Goal: Obtain resource: Download file/media

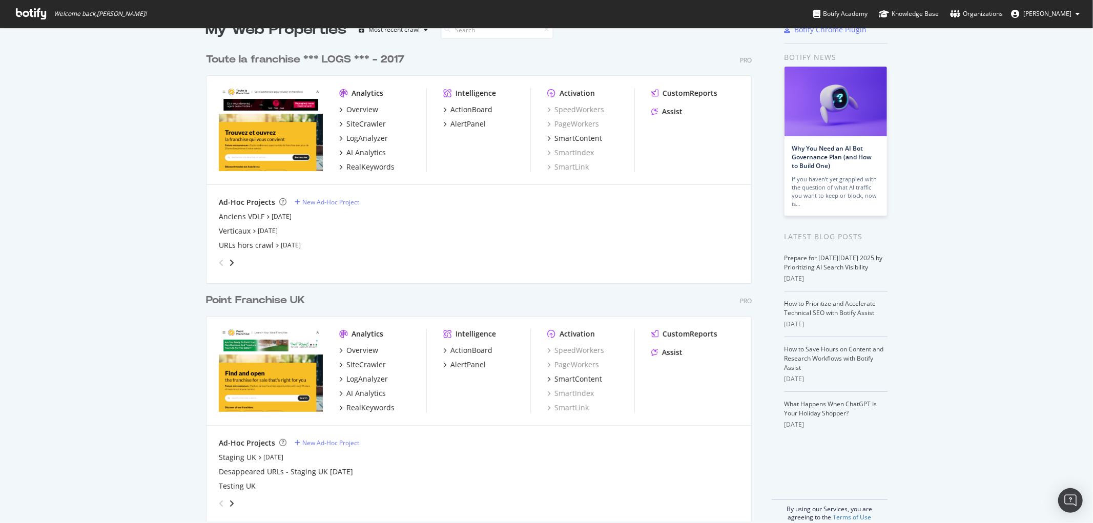
scroll to position [39, 0]
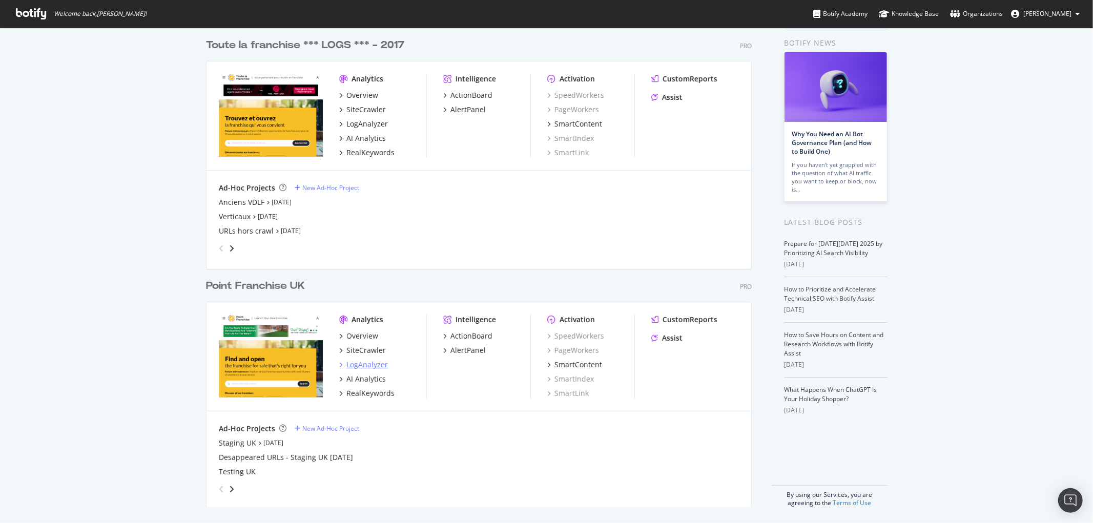
click at [347, 361] on div "LogAnalyzer" at bounding box center [368, 365] width 42 height 10
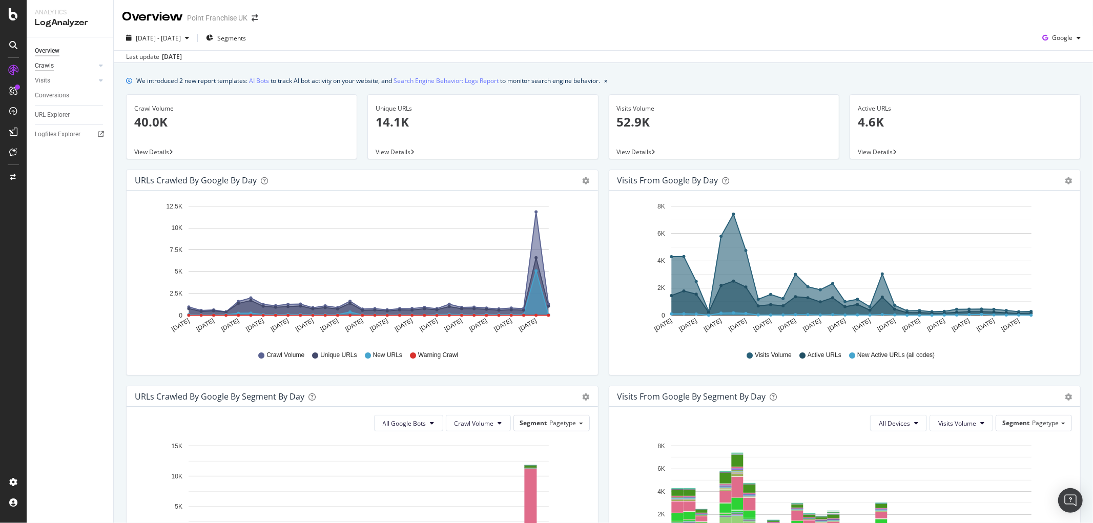
click at [48, 69] on div "Crawls" at bounding box center [44, 65] width 19 height 11
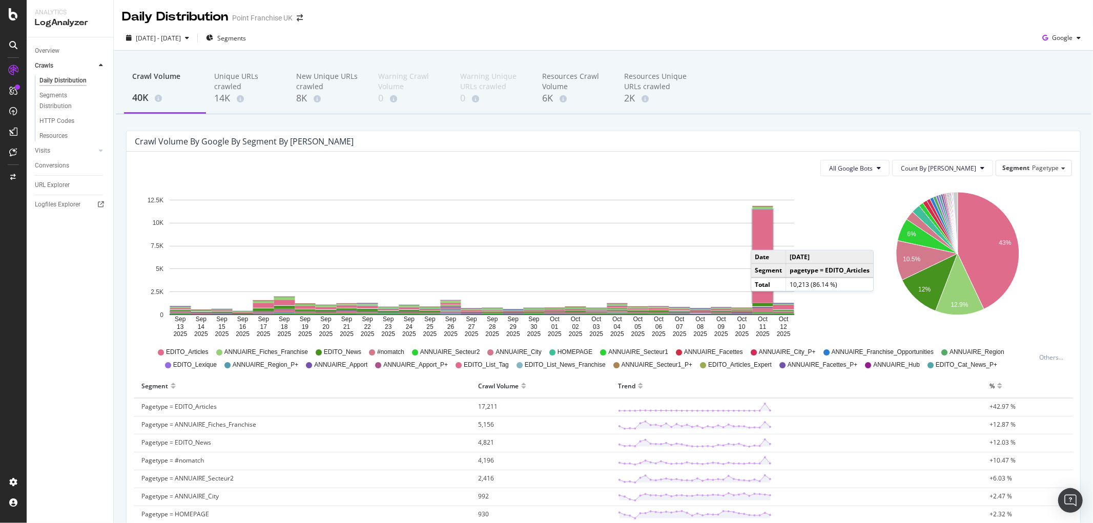
click at [761, 240] on rect "A chart." at bounding box center [763, 256] width 21 height 93
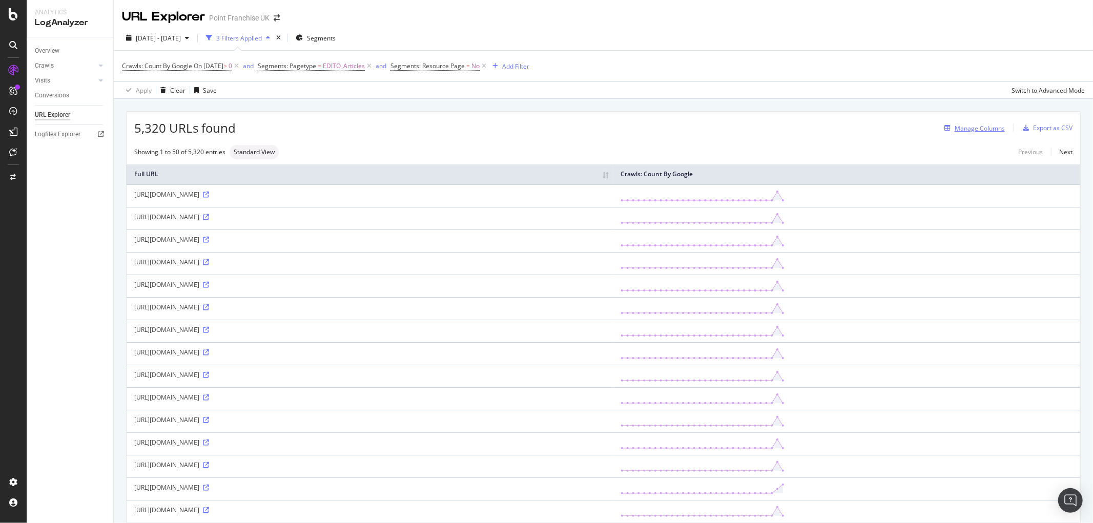
click at [981, 130] on div "Manage Columns" at bounding box center [980, 128] width 50 height 9
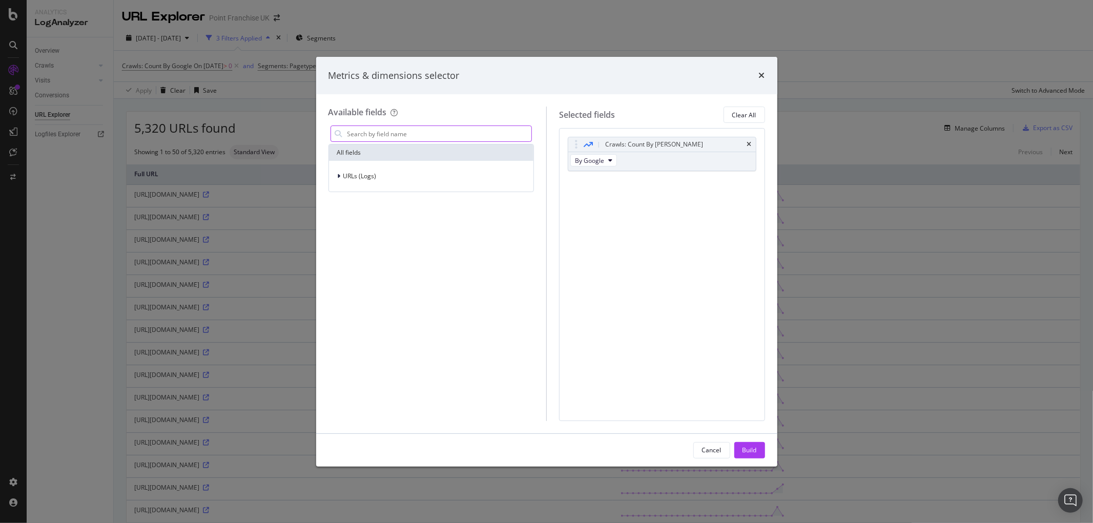
click at [412, 134] on input "modal" at bounding box center [440, 133] width 186 height 15
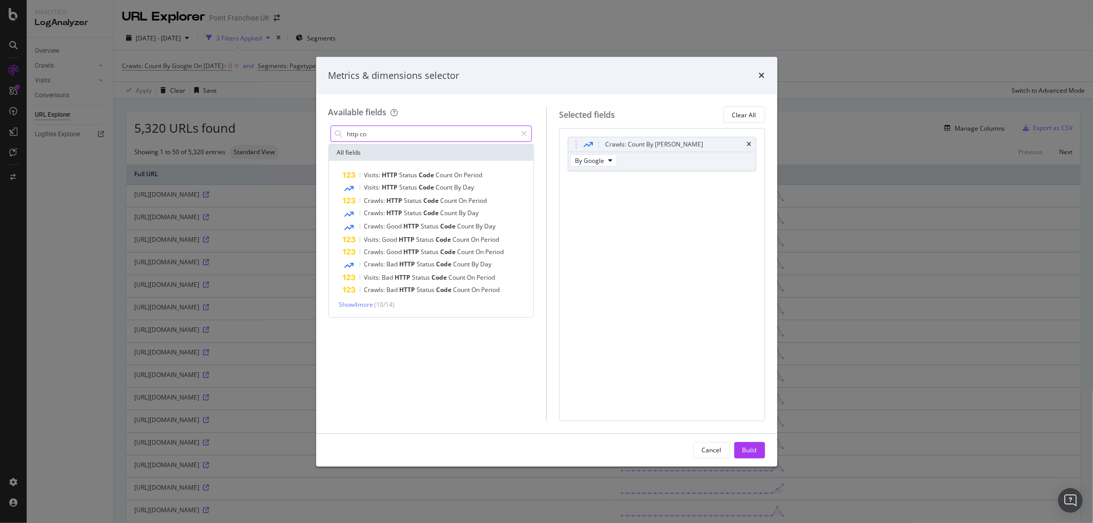
click at [418, 139] on div "http co" at bounding box center [432, 134] width 202 height 16
type input "code statt"
click at [373, 309] on span "Show 2 more" at bounding box center [356, 306] width 34 height 9
click at [439, 190] on span "Count" at bounding box center [445, 187] width 18 height 9
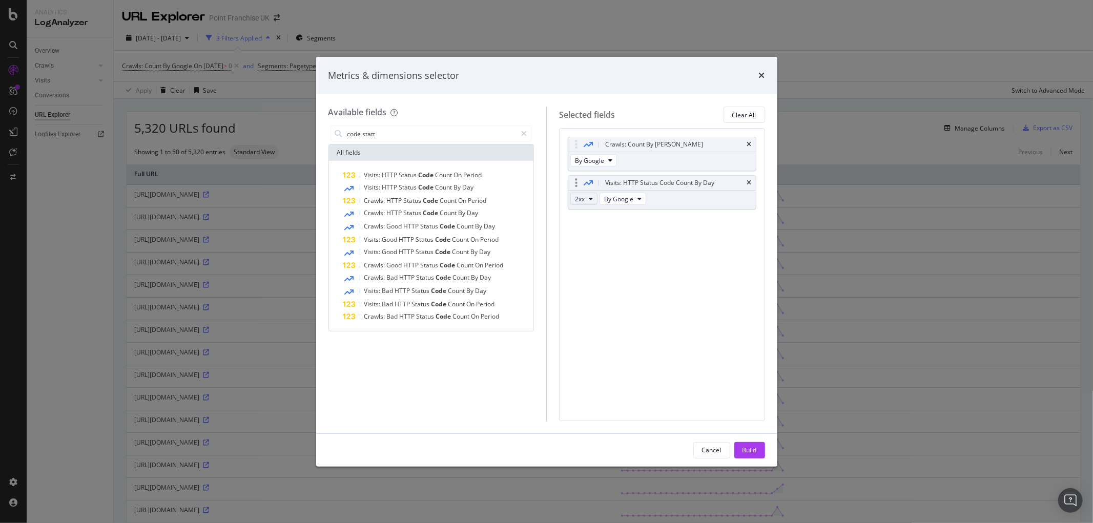
click at [591, 197] on icon "modal" at bounding box center [591, 199] width 4 height 6
click at [586, 256] on span "4xx" at bounding box center [593, 255] width 28 height 9
click at [752, 444] on div "Build" at bounding box center [750, 450] width 14 height 15
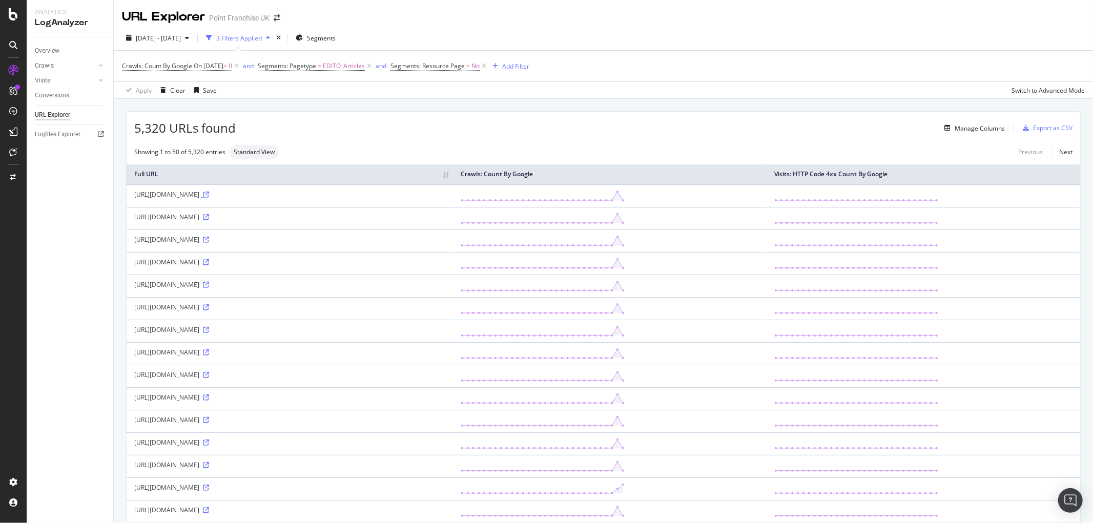
click at [209, 197] on icon at bounding box center [206, 195] width 6 height 6
click at [209, 218] on icon at bounding box center [206, 217] width 6 height 6
click at [1024, 130] on div "button" at bounding box center [1026, 128] width 14 height 6
click at [46, 173] on div "DataExports" at bounding box center [58, 175] width 40 height 10
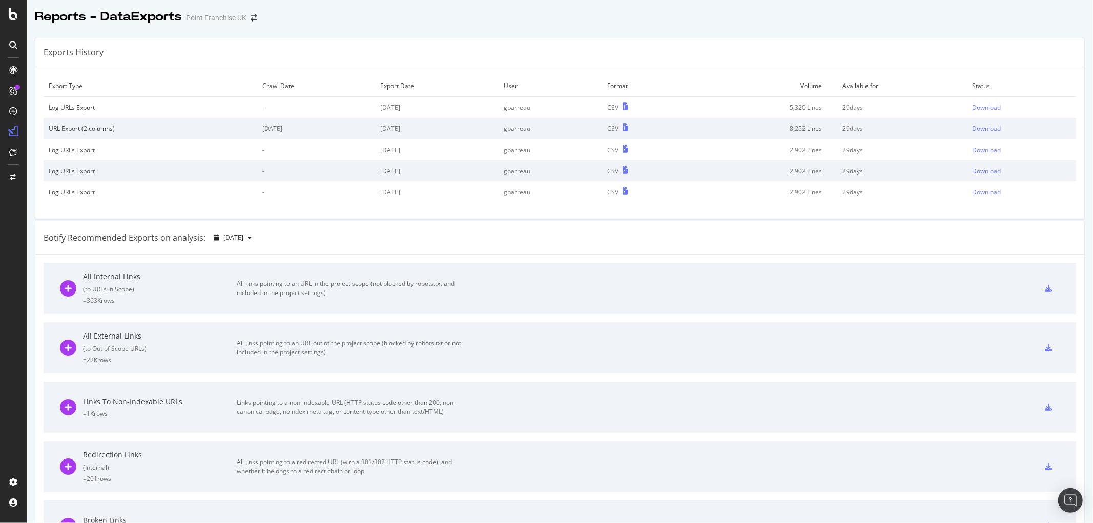
click at [9, 21] on div at bounding box center [13, 261] width 27 height 523
click at [11, 15] on icon at bounding box center [13, 14] width 9 height 12
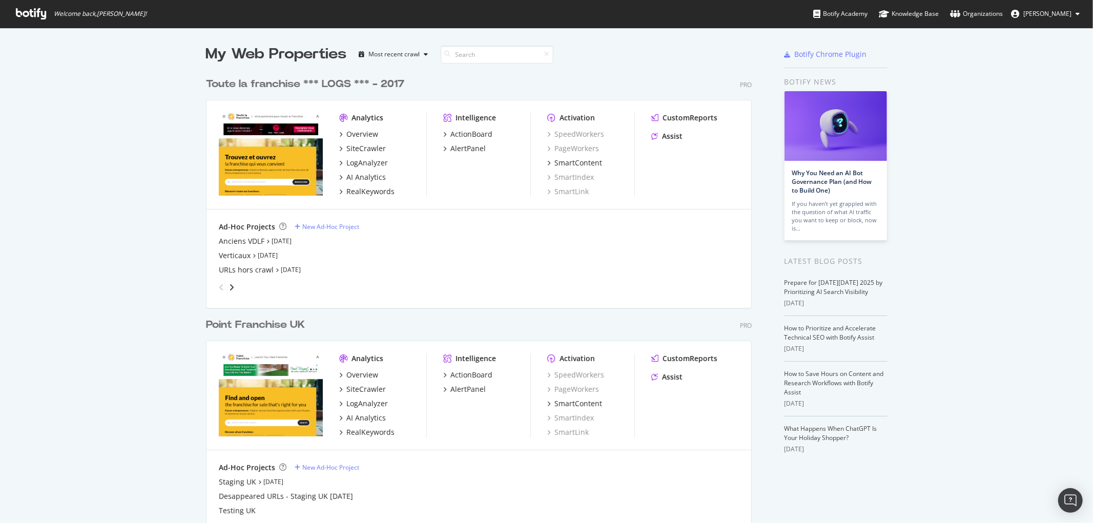
scroll to position [39, 0]
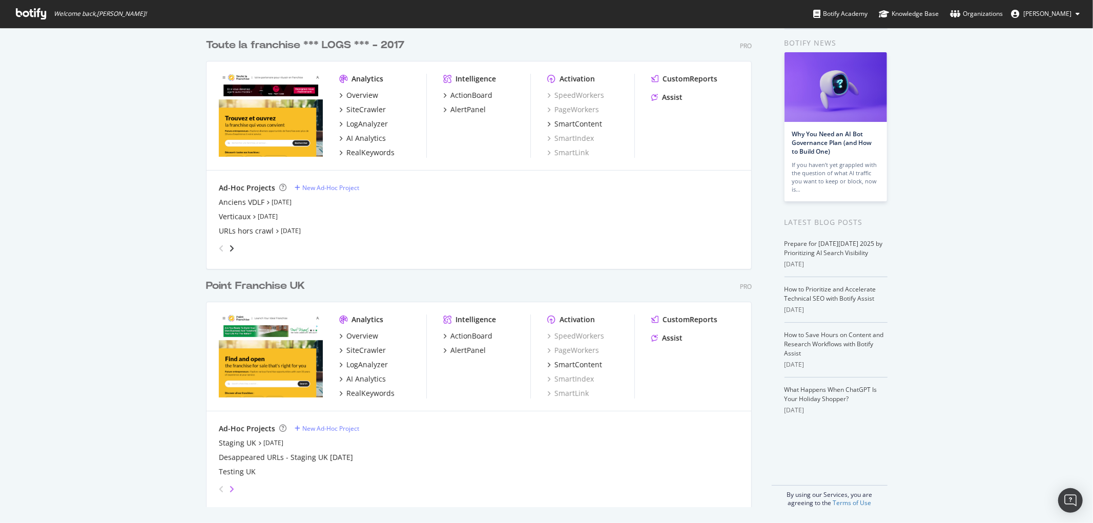
click at [229, 488] on icon "angle-right" at bounding box center [231, 489] width 5 height 8
click at [219, 490] on icon "angle-left" at bounding box center [221, 489] width 5 height 8
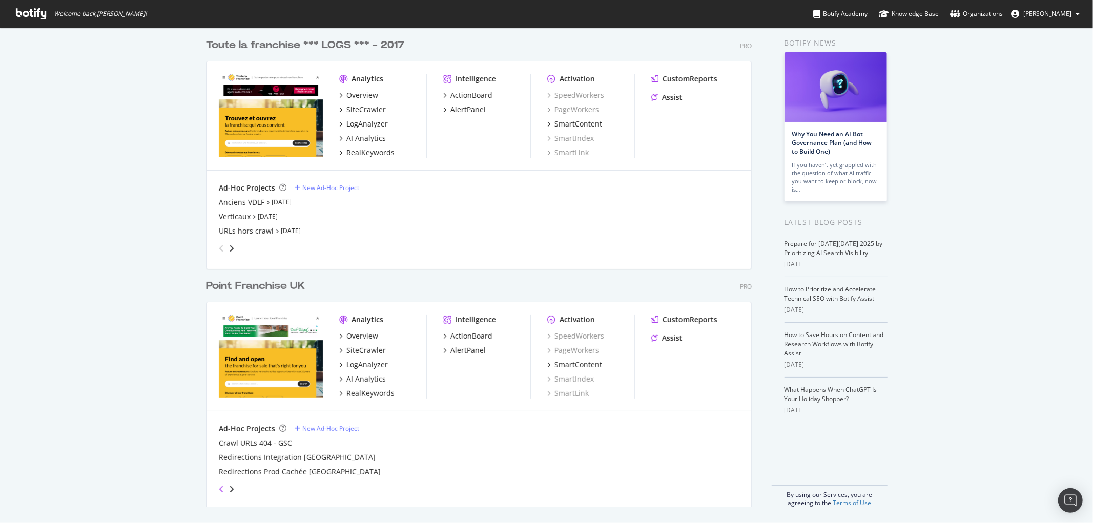
click at [219, 490] on icon "angle-left" at bounding box center [221, 489] width 5 height 8
click at [229, 489] on icon "angle-right" at bounding box center [231, 489] width 5 height 8
click at [228, 441] on div "Crawl URLs 404 - GSC" at bounding box center [255, 443] width 73 height 10
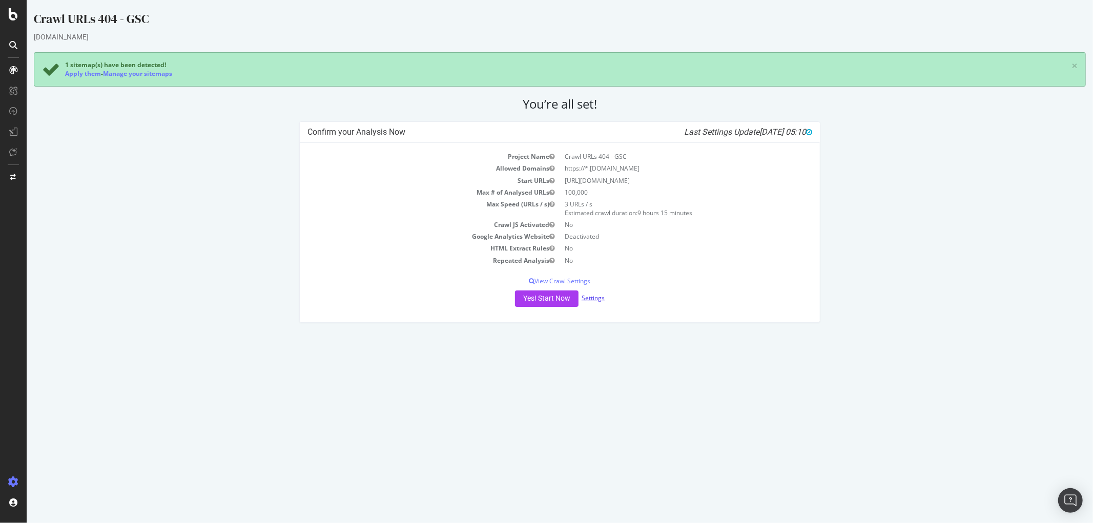
click at [590, 295] on link "Settings" at bounding box center [592, 298] width 23 height 9
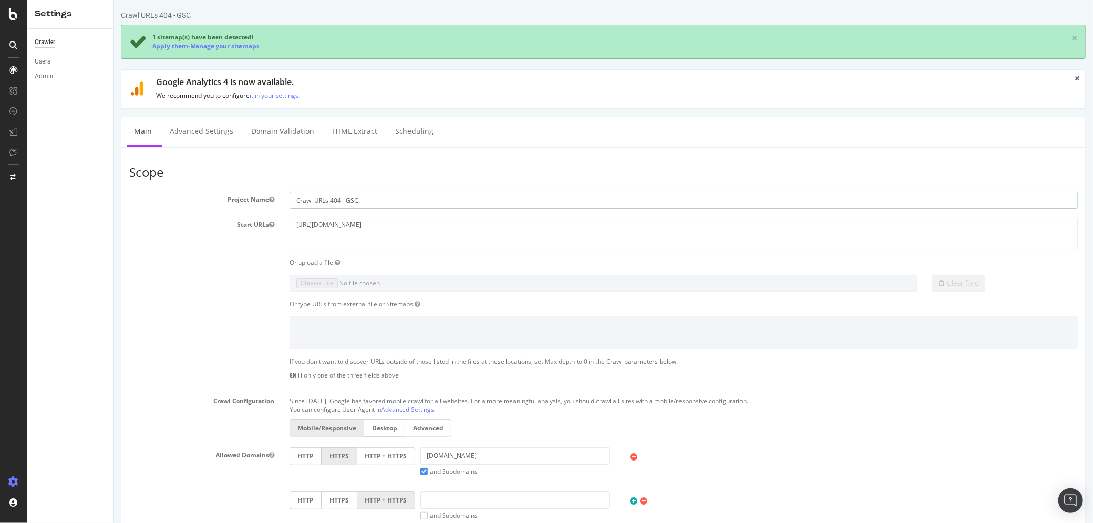
click at [363, 198] on input "Crawl URLs 404 - GSC" at bounding box center [683, 200] width 788 height 17
click at [487, 256] on section "Project Name Crawl URLs 404 - GSC Start URLs https://www.pointfranchise.co.uk/ …" at bounding box center [603, 402] width 949 height 421
click at [361, 238] on textarea "https://www.pointfranchise.co.uk/" at bounding box center [683, 233] width 788 height 33
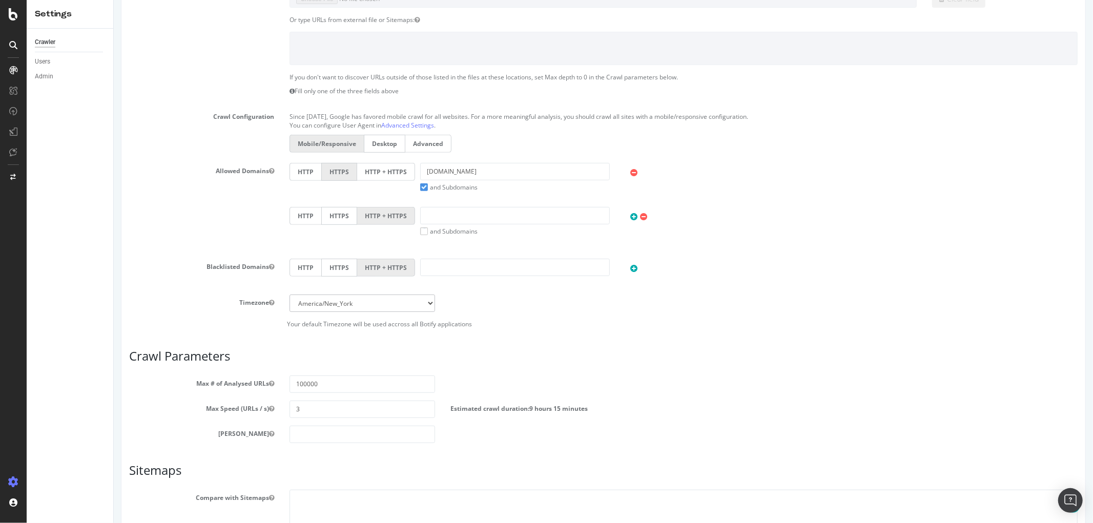
click at [623, 171] on div at bounding box center [681, 171] width 123 height 16
drag, startPoint x: 511, startPoint y: 177, endPoint x: 421, endPoint y: 159, distance: 91.9
click at [421, 159] on section "Project Name Crawl URLs 404 - GSC Start URLs https://www.pointfranchise.co.uk/ …" at bounding box center [603, 117] width 949 height 421
click at [421, 190] on label "and Subdomains" at bounding box center [448, 187] width 57 height 9
click at [113, 0] on input "and Subdomains" at bounding box center [113, 0] width 0 height 0
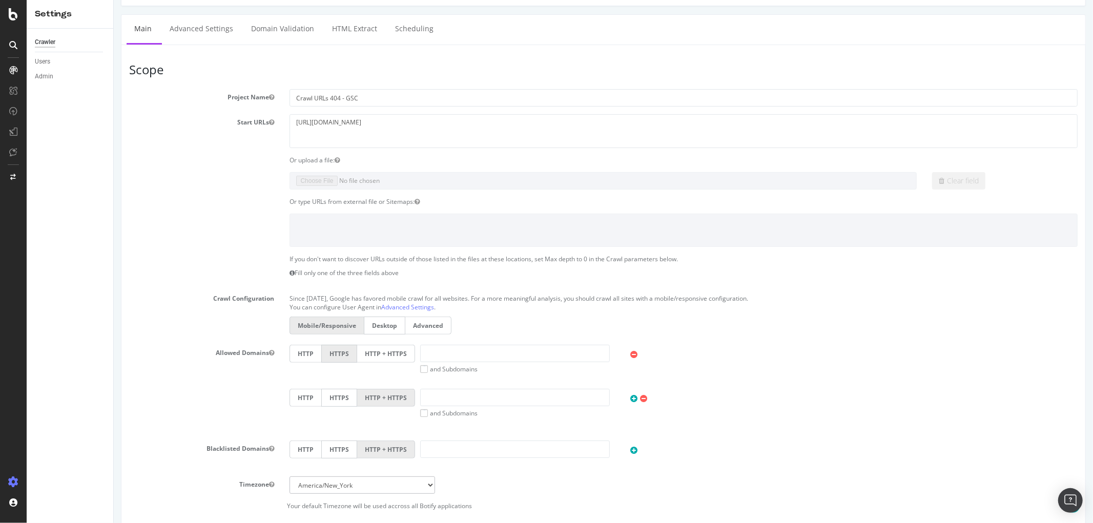
scroll to position [0, 0]
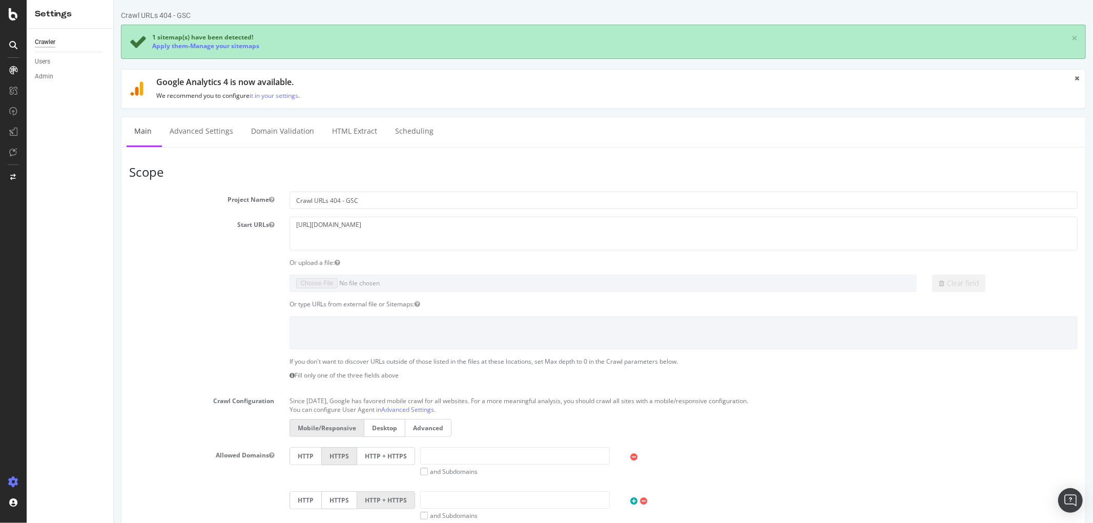
click at [351, 272] on section "Project Name Crawl URLs 404 - GSC Start URLs https://www.pointfranchise.co.uk/ …" at bounding box center [603, 402] width 949 height 421
drag, startPoint x: 944, startPoint y: 284, endPoint x: 639, endPoint y: 258, distance: 306.1
click at [924, 284] on div "Clear field" at bounding box center [1004, 283] width 160 height 17
click at [206, 124] on link "Advanced Settings" at bounding box center [200, 131] width 79 height 28
click at [300, 195] on input "Crawl URLs 404 - GSC" at bounding box center [683, 200] width 788 height 17
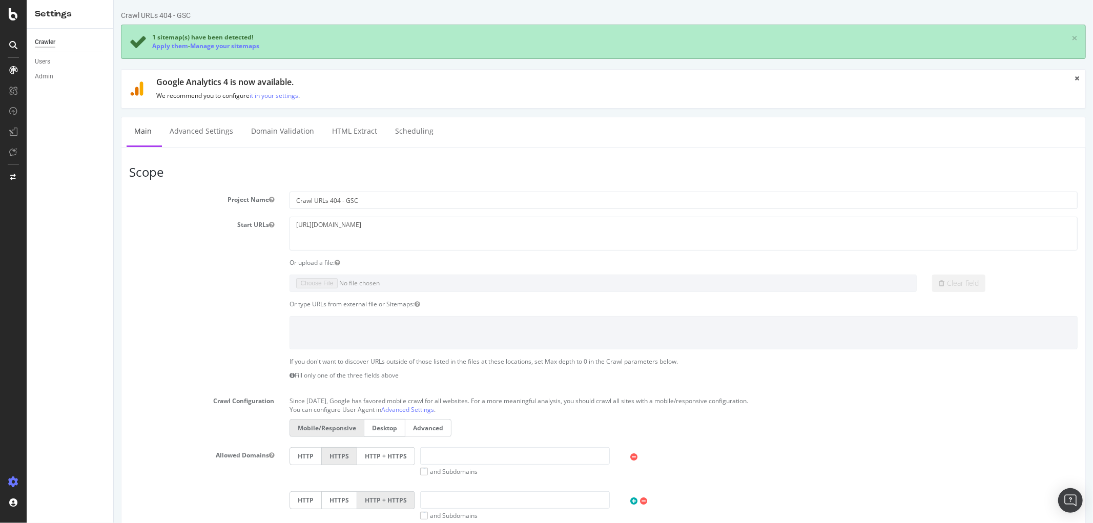
click at [1069, 36] on div "1 sitemap(s) have been detected! Apply them - Manage your sitemaps ×" at bounding box center [602, 42] width 965 height 34
click at [1071, 40] on link "×" at bounding box center [1074, 38] width 6 height 11
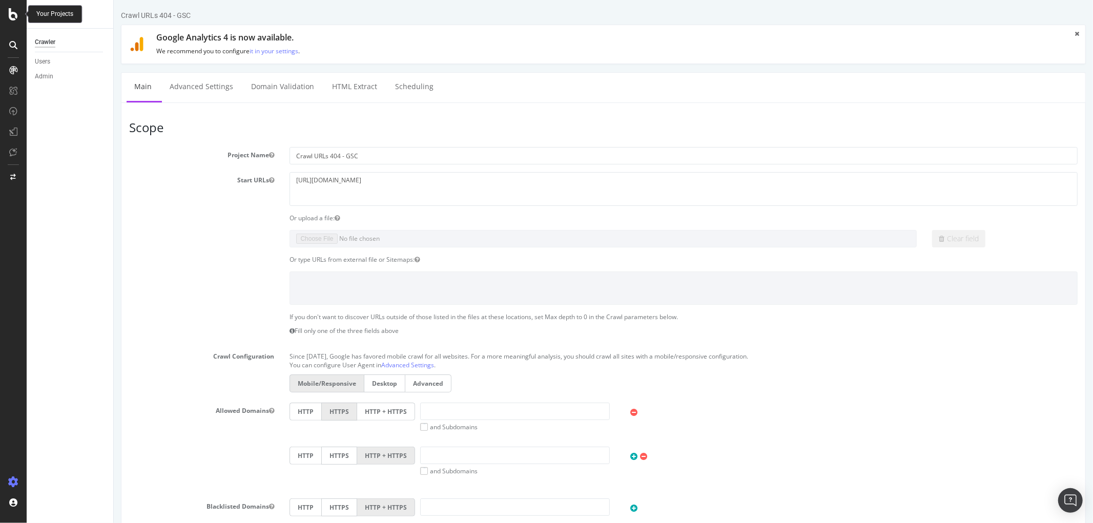
click at [12, 16] on icon at bounding box center [13, 14] width 9 height 12
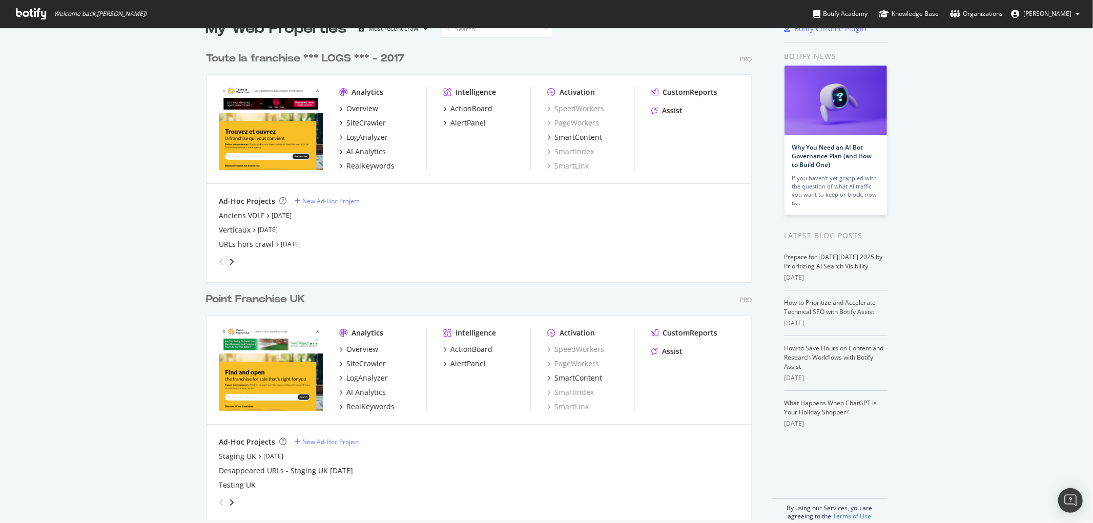
scroll to position [39, 0]
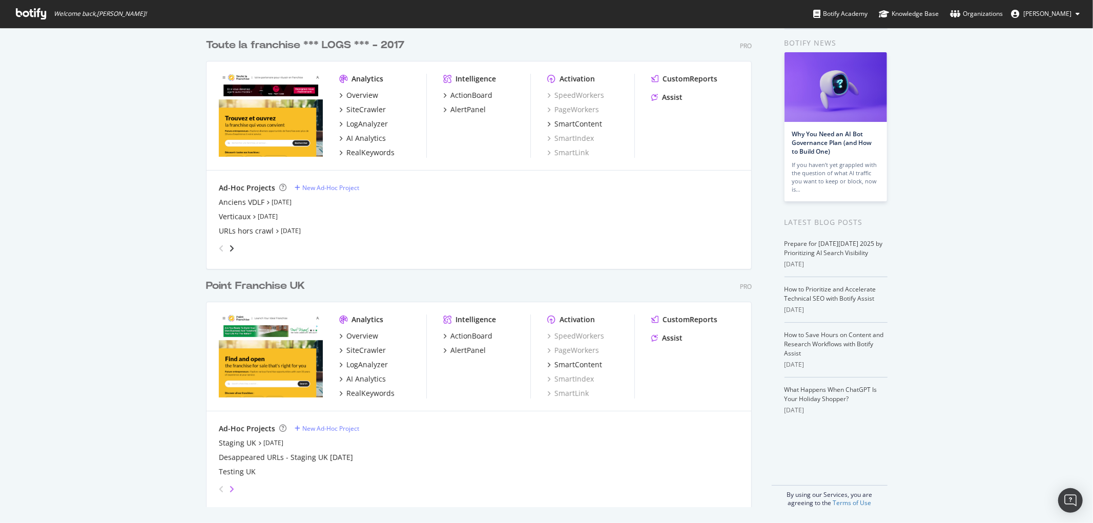
click at [229, 489] on icon "angle-right" at bounding box center [231, 489] width 5 height 8
click at [328, 429] on div "New Ad-Hoc Project" at bounding box center [330, 428] width 57 height 9
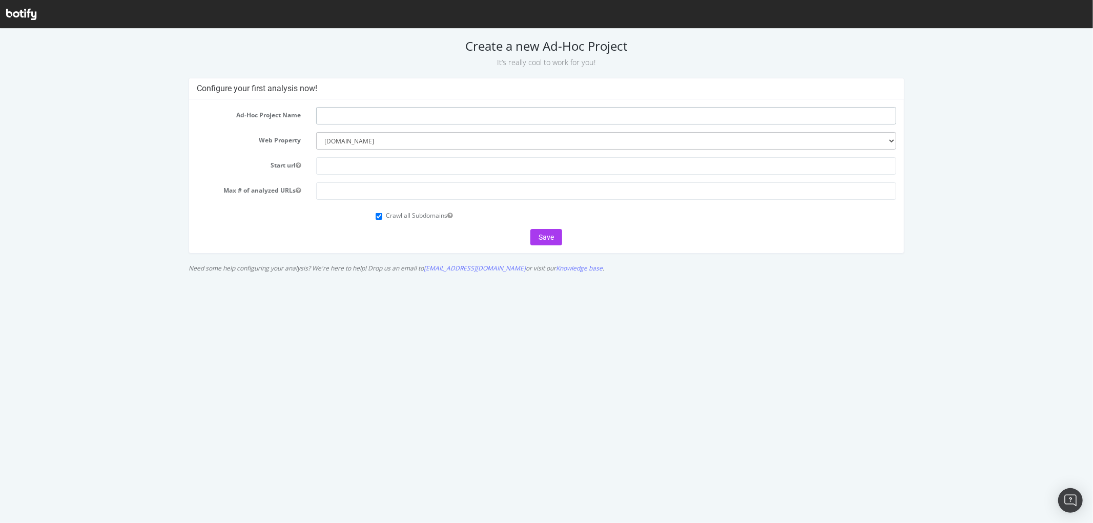
click at [371, 111] on input "text" at bounding box center [606, 115] width 580 height 17
type input "URLs articles - logs [DATE]"
click at [353, 192] on input "number" at bounding box center [606, 190] width 580 height 17
type input "10000"
click at [551, 242] on button "Save" at bounding box center [547, 237] width 32 height 16
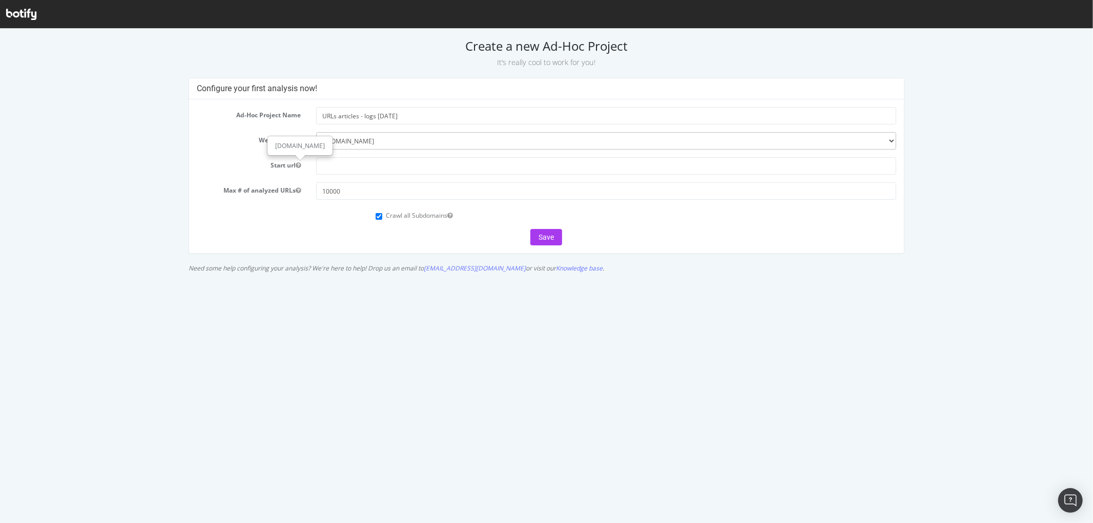
click at [298, 163] on icon "button" at bounding box center [298, 165] width 5 height 6
click at [391, 135] on select "--------- toute-la-franchise.com pointfranchise.co.uk" at bounding box center [606, 140] width 580 height 17
click at [316, 132] on select "--------- toute-la-franchise.com pointfranchise.co.uk" at bounding box center [606, 140] width 580 height 17
click at [542, 239] on button "Save" at bounding box center [547, 237] width 32 height 16
click at [366, 162] on input "text" at bounding box center [606, 165] width 580 height 17
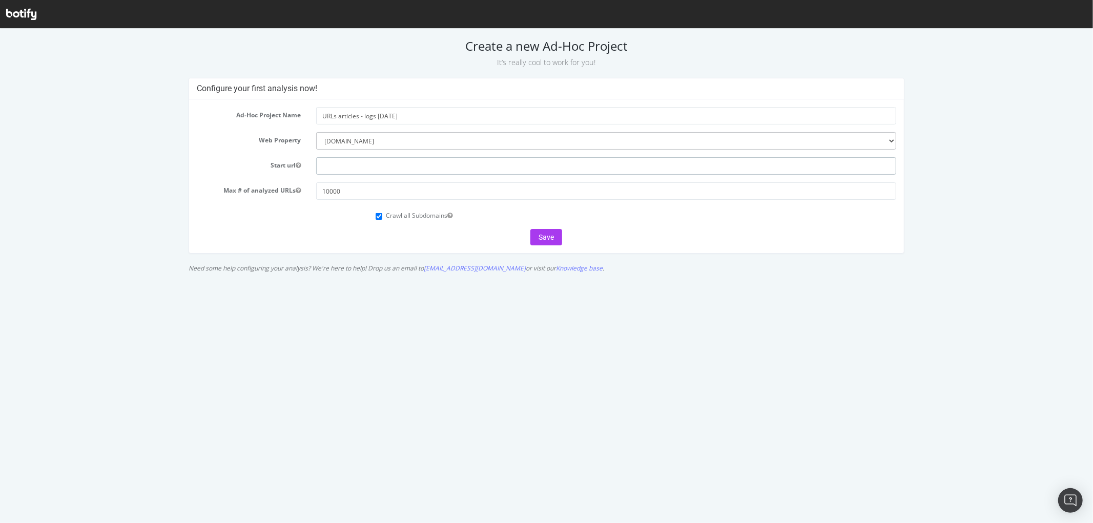
type input "https://www.pointfranchise.co.uk/"
click at [552, 238] on button "Save" at bounding box center [547, 237] width 32 height 16
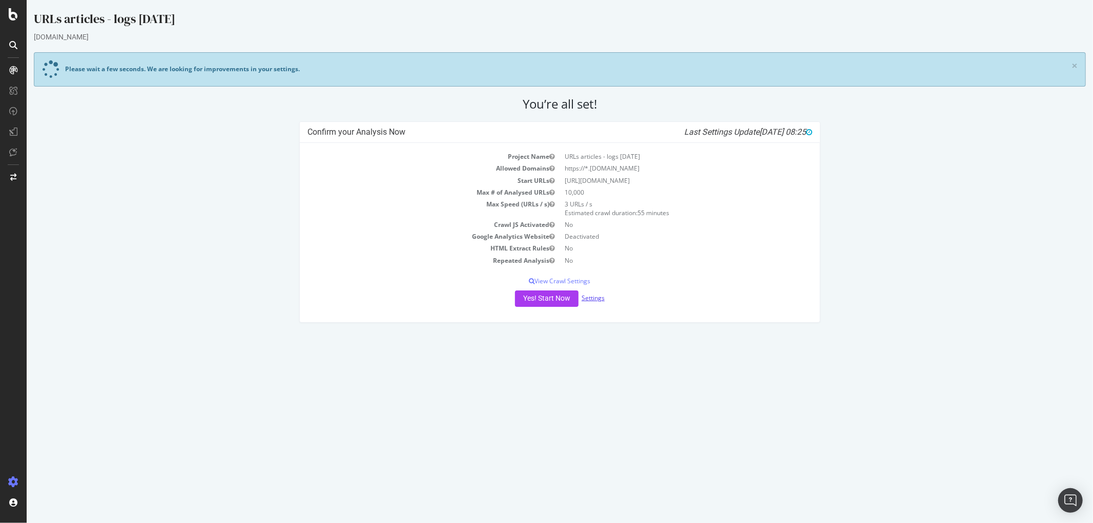
click at [593, 299] on link "Settings" at bounding box center [592, 298] width 23 height 9
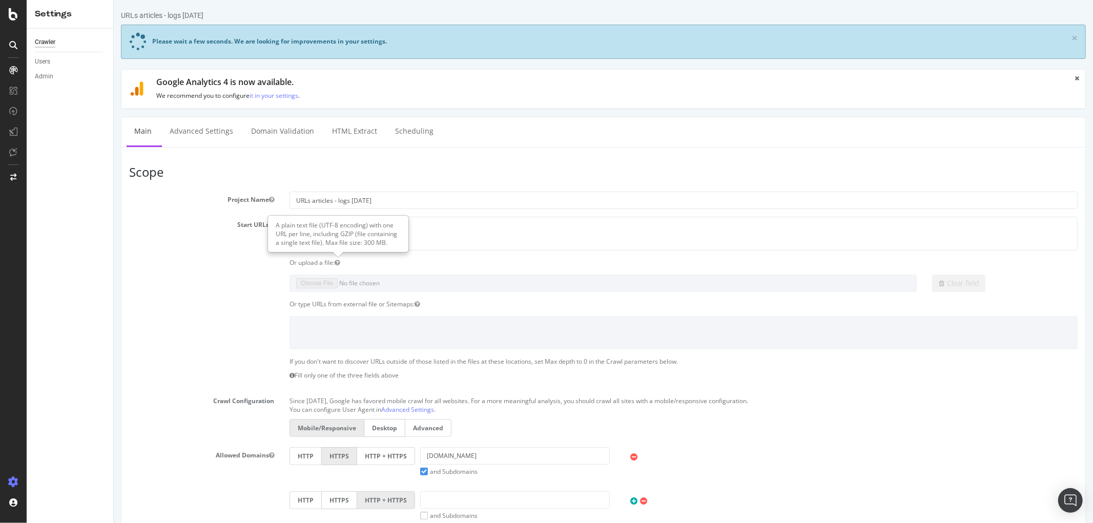
click at [339, 262] on icon "button" at bounding box center [336, 263] width 5 height 6
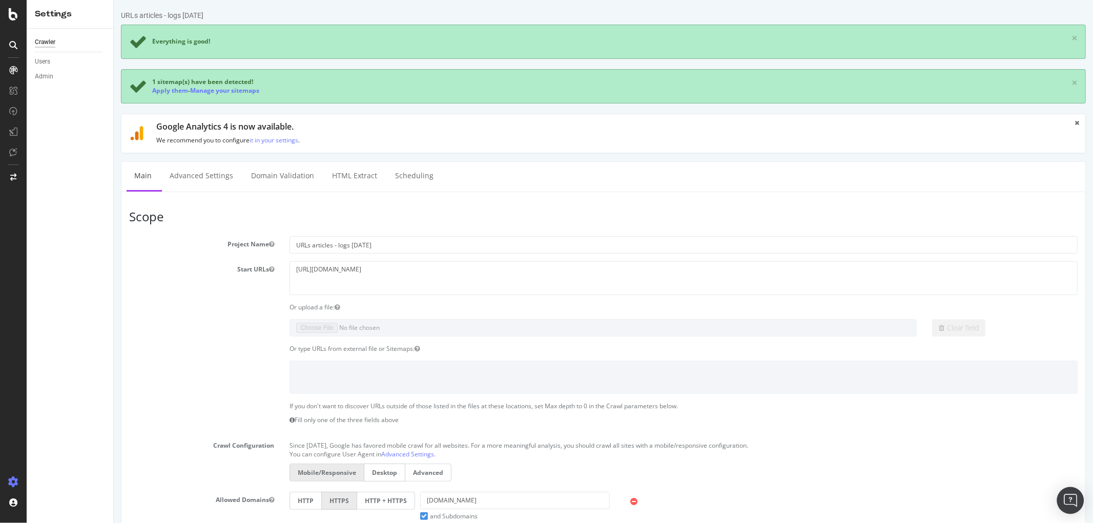
click at [1065, 496] on div "Open Intercom Messenger" at bounding box center [1071, 501] width 27 height 27
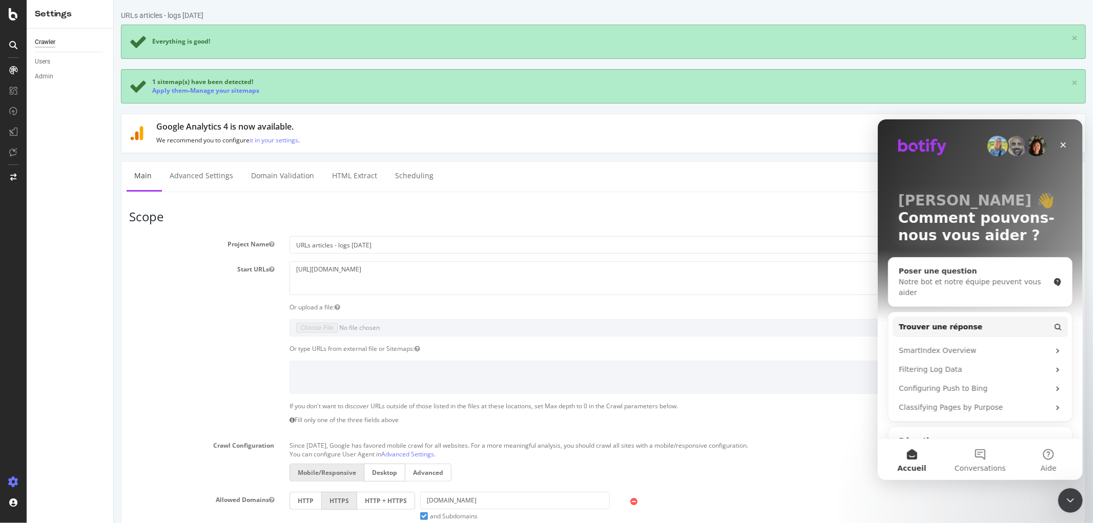
click at [963, 276] on div "Notre bot et notre équipe peuvent vous aider" at bounding box center [974, 287] width 151 height 22
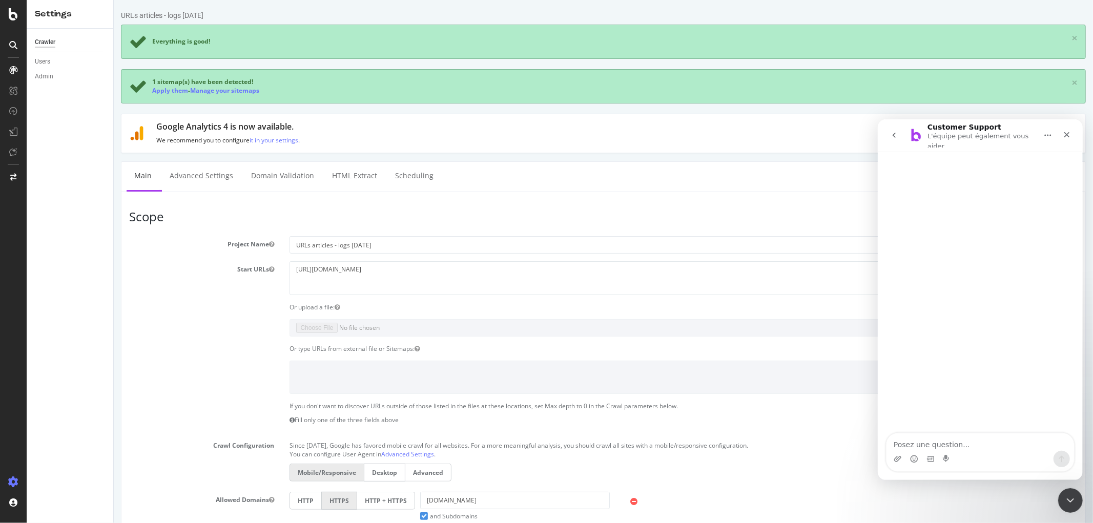
click at [505, 155] on div "URLs articles - logs 11-10-25 Everything is good! × 1 sitemap(s) have been dete…" at bounding box center [603, 477] width 980 height 935
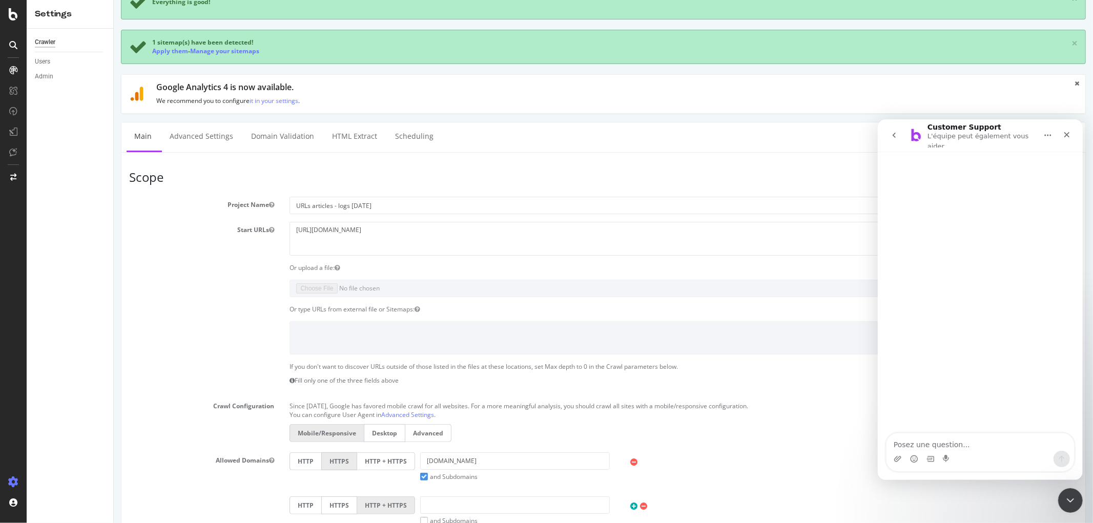
scroll to position [114, 0]
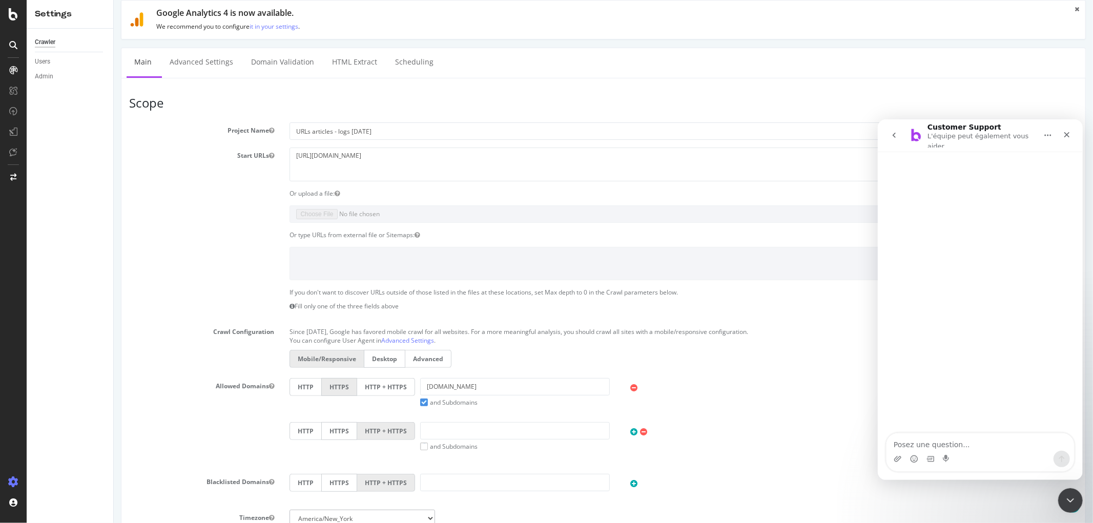
click at [246, 133] on label "Project Name" at bounding box center [201, 129] width 160 height 12
click at [269, 133] on button "Project Name" at bounding box center [271, 130] width 5 height 9
drag, startPoint x: 412, startPoint y: 161, endPoint x: 265, endPoint y: 145, distance: 148.0
click at [269, 144] on section "Project Name URLs articles - logs 11-10-25 Start URLs https://www.pointfranchis…" at bounding box center [603, 333] width 949 height 421
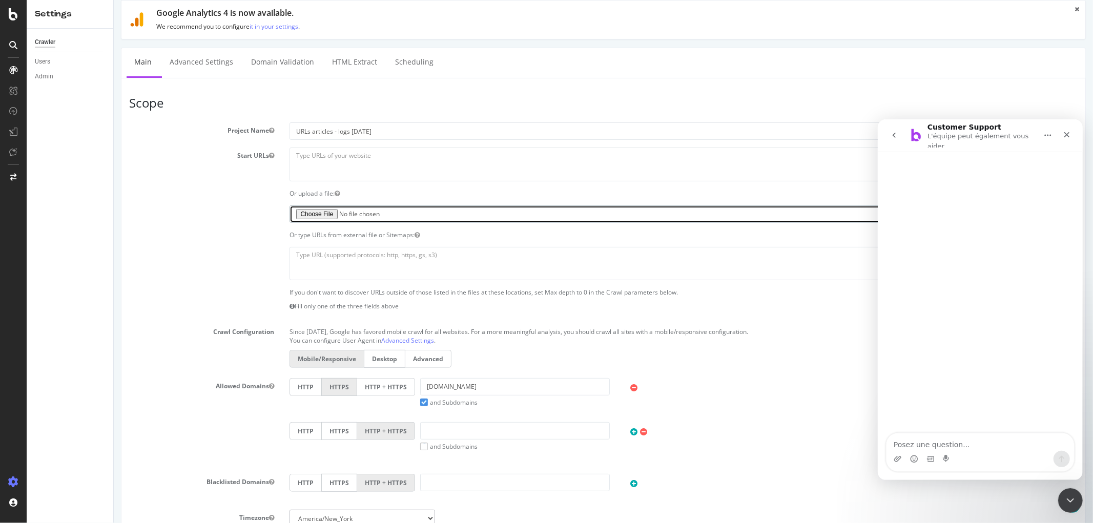
click at [329, 210] on input "file" at bounding box center [602, 214] width 627 height 17
type input "C:\fakepath\Liste articles log 11-10-25 à crawler.txt"
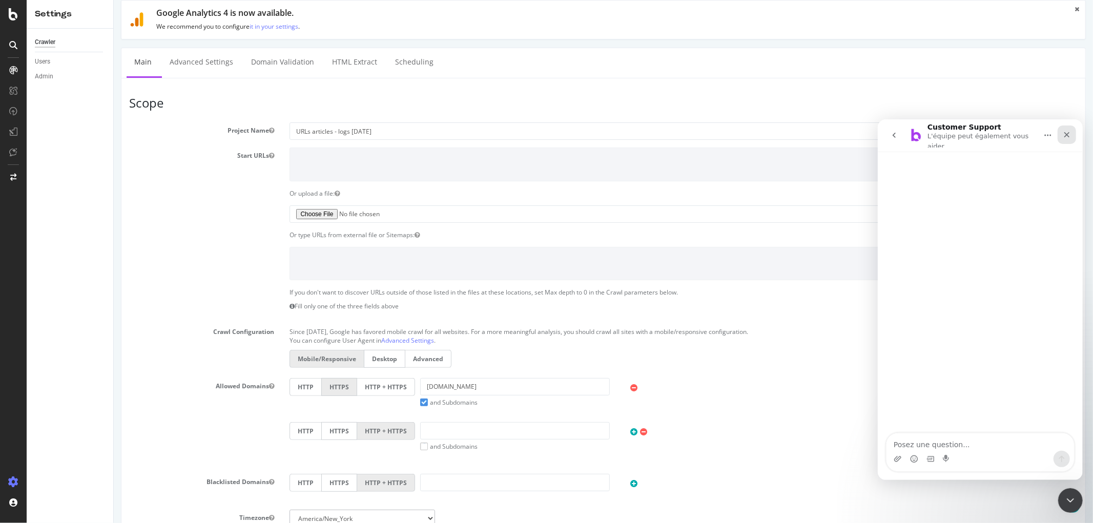
click at [1068, 130] on icon "Fermer" at bounding box center [1067, 134] width 8 height 8
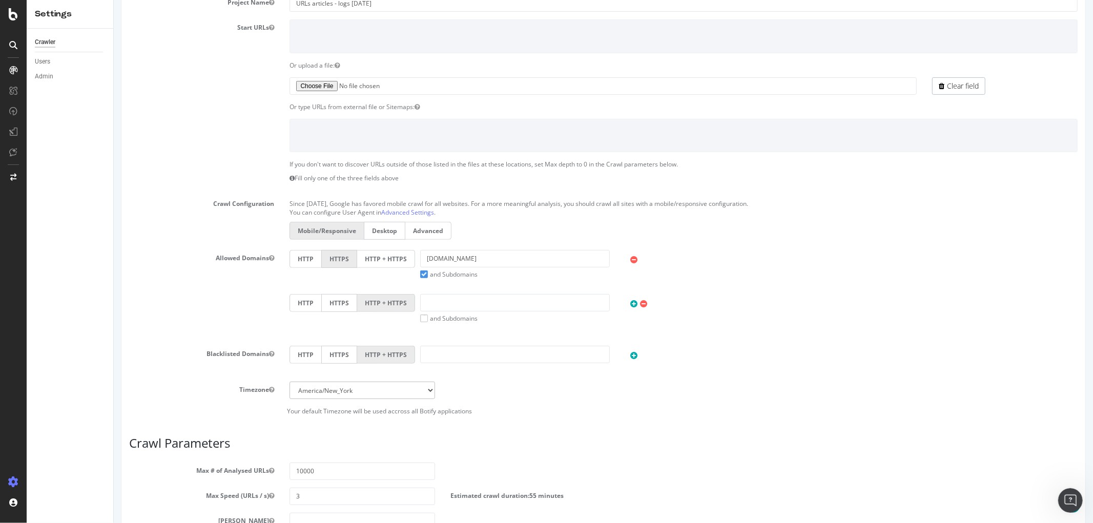
scroll to position [433, 0]
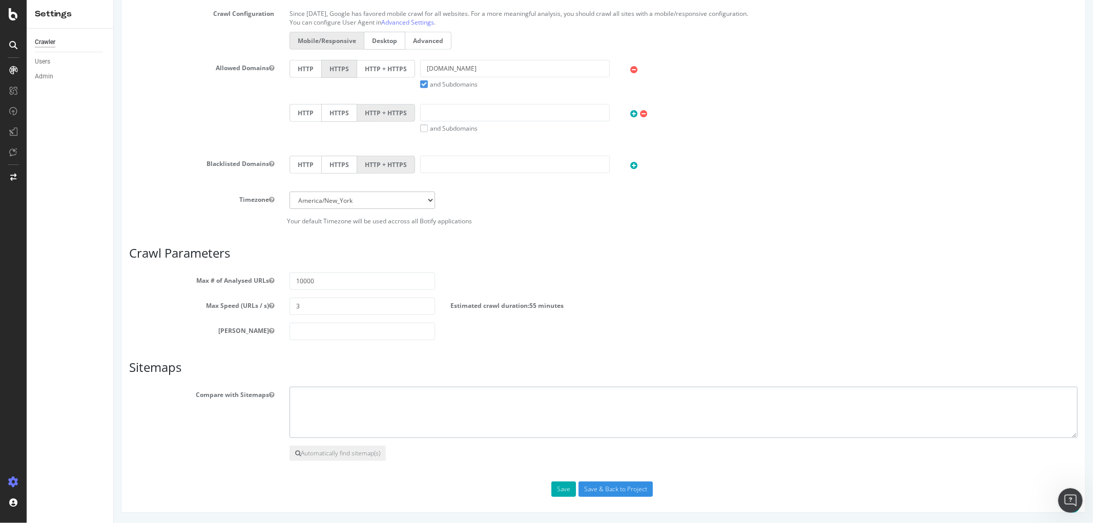
click at [332, 393] on textarea at bounding box center [683, 412] width 788 height 51
paste textarea "[URL][DOMAIN_NAME]"
type textarea "https://www.pointfranchise.co.uk/sitemap/sitemap.xml"
click at [602, 485] on input "Save & Back to Project" at bounding box center [615, 489] width 74 height 15
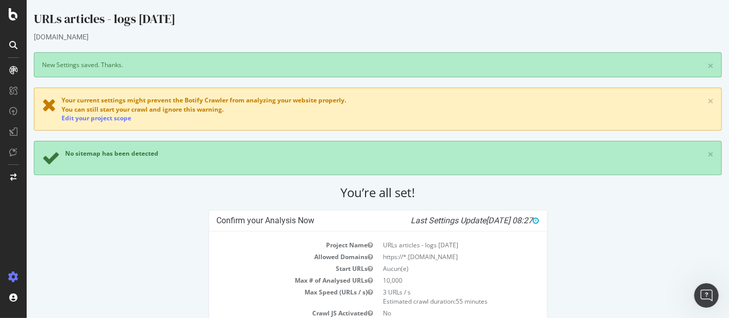
scroll to position [164, 0]
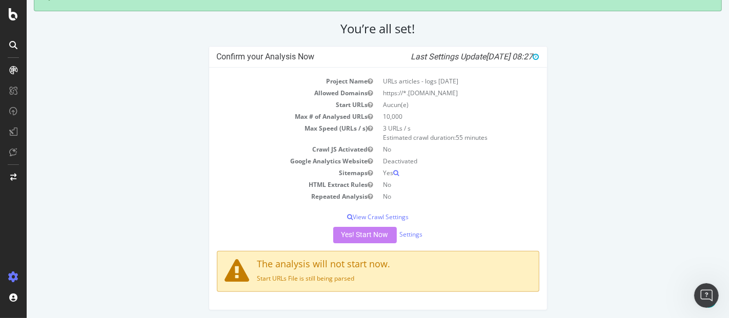
click at [351, 230] on div "Yes! Start Now Settings" at bounding box center [377, 235] width 322 height 16
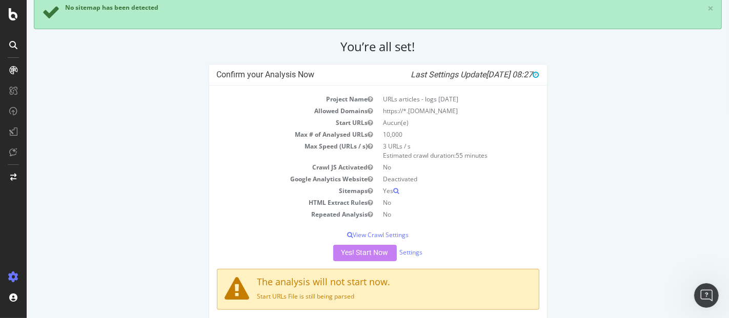
scroll to position [157, 0]
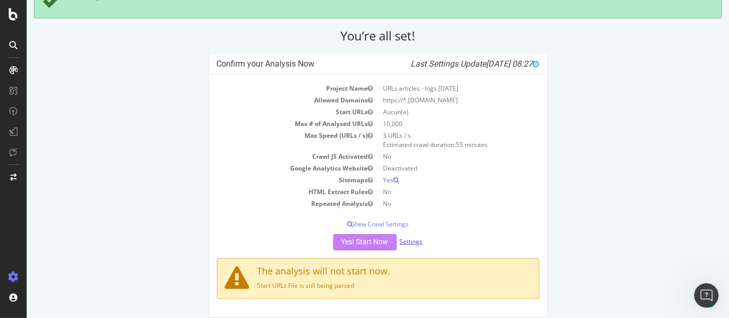
click at [408, 240] on link "Settings" at bounding box center [410, 241] width 23 height 9
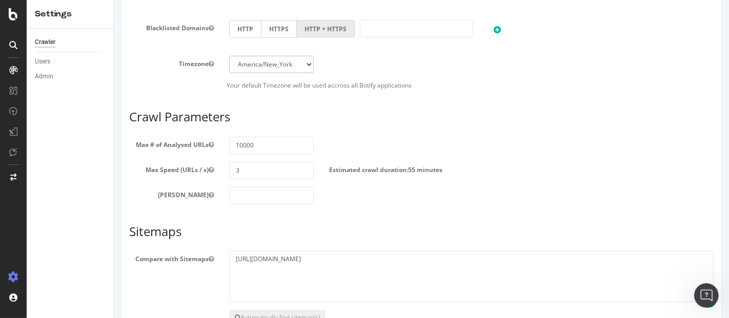
scroll to position [596, 0]
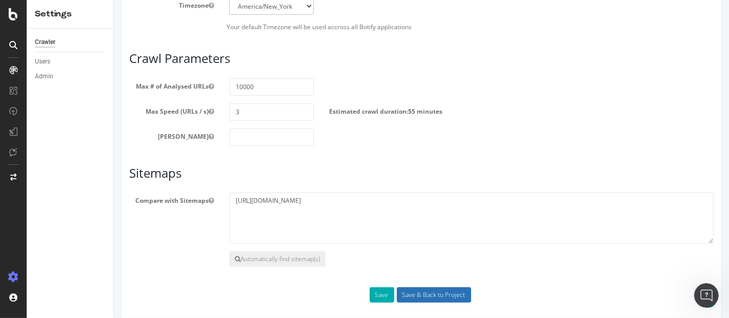
click at [411, 296] on input "Save & Back to Project" at bounding box center [433, 295] width 74 height 15
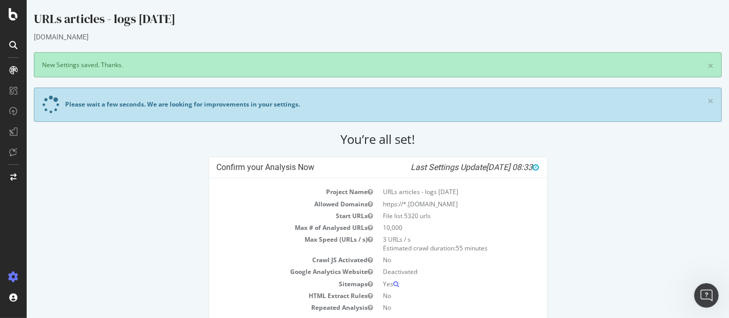
scroll to position [60, 0]
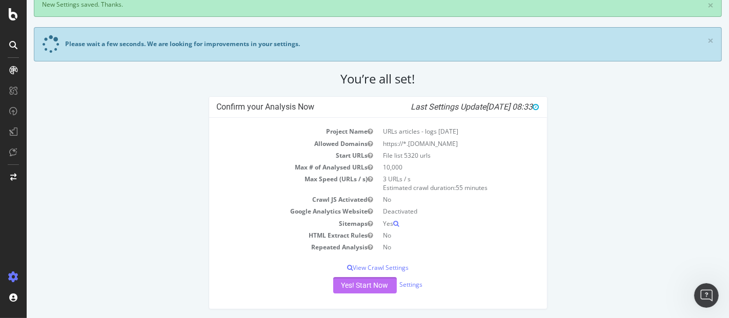
click at [371, 284] on button "Yes! Start Now" at bounding box center [365, 285] width 64 height 16
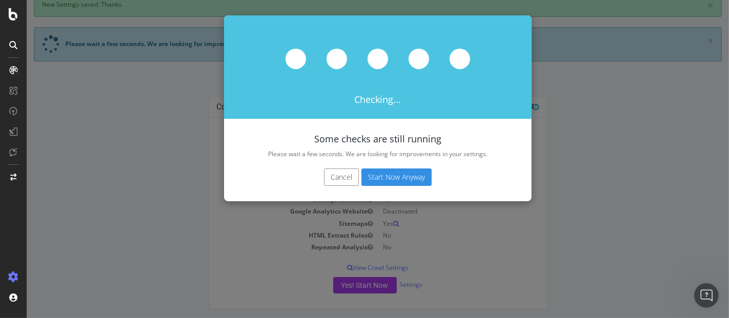
click at [393, 179] on button "Start Now Anyway" at bounding box center [396, 177] width 70 height 17
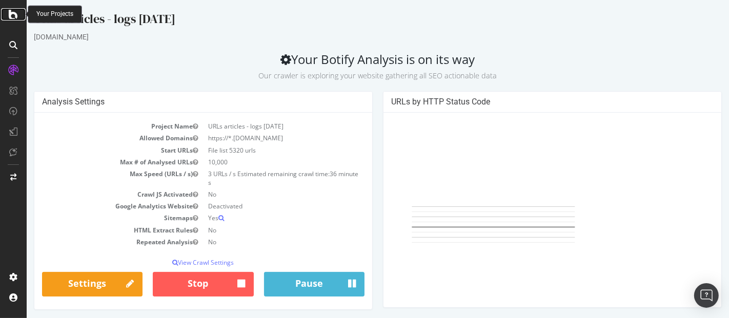
click at [13, 18] on icon at bounding box center [13, 14] width 9 height 12
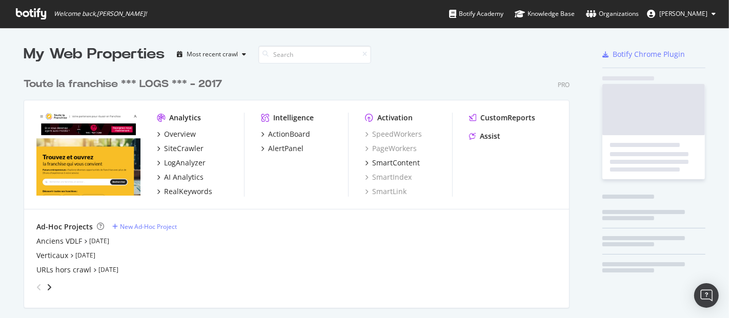
scroll to position [310, 712]
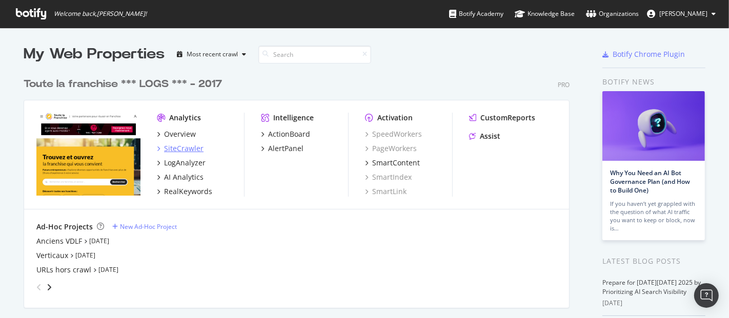
click at [180, 150] on div "SiteCrawler" at bounding box center [183, 149] width 39 height 10
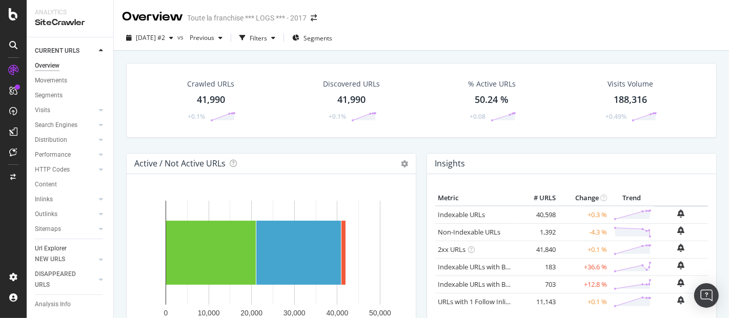
click at [55, 248] on div "Url Explorer" at bounding box center [51, 248] width 32 height 11
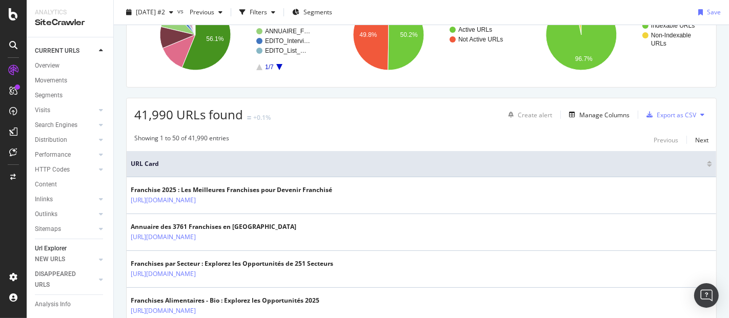
scroll to position [159, 0]
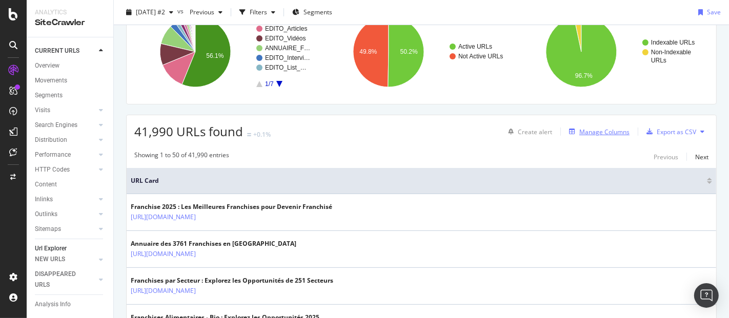
click at [598, 129] on div "Manage Columns" at bounding box center [604, 132] width 50 height 9
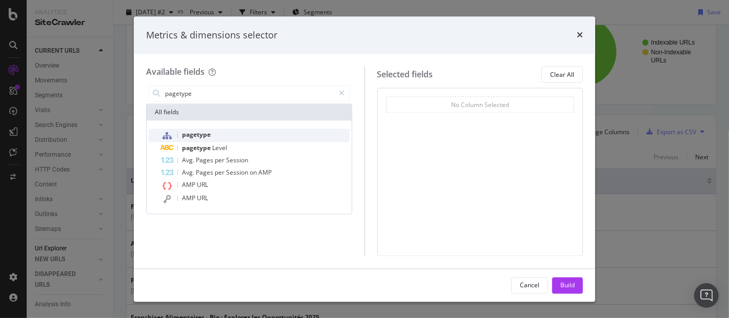
click at [206, 137] on span "pagetype" at bounding box center [196, 135] width 29 height 9
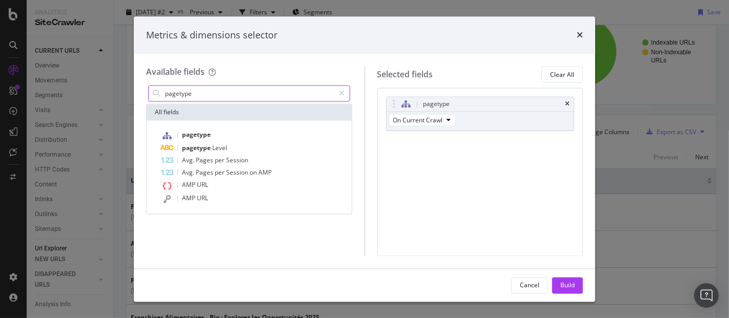
click at [207, 95] on input "pagetype" at bounding box center [249, 93] width 171 height 15
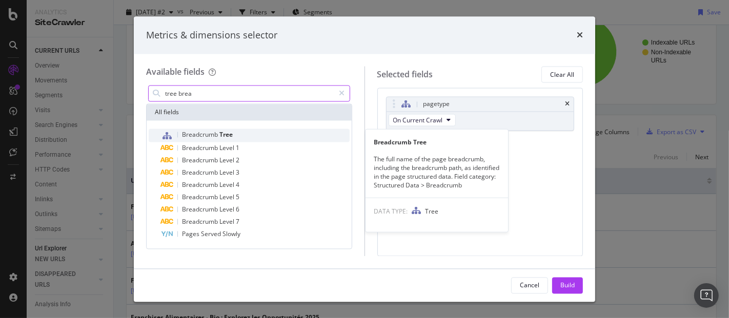
type input "tree brea"
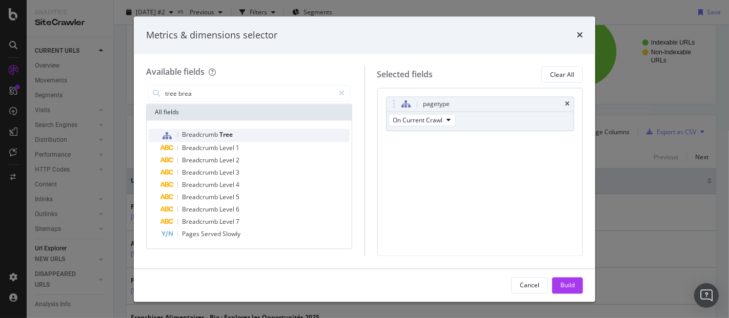
click at [209, 135] on span "Breadcrumb" at bounding box center [200, 135] width 37 height 9
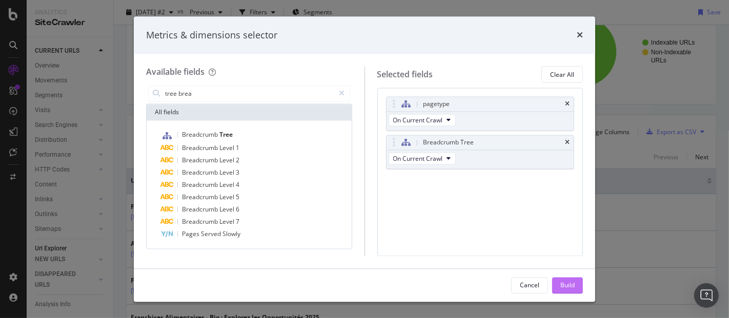
click at [554, 290] on button "Build" at bounding box center [567, 285] width 31 height 16
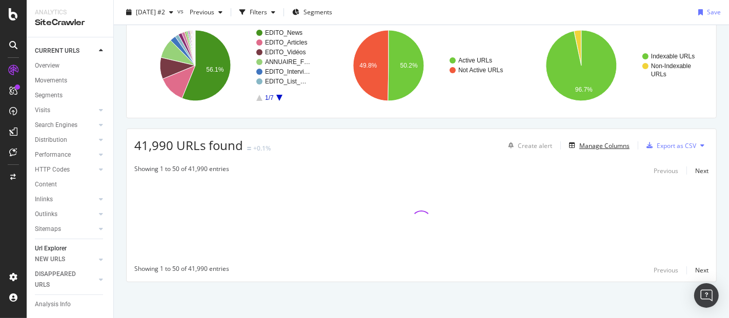
scroll to position [144, 0]
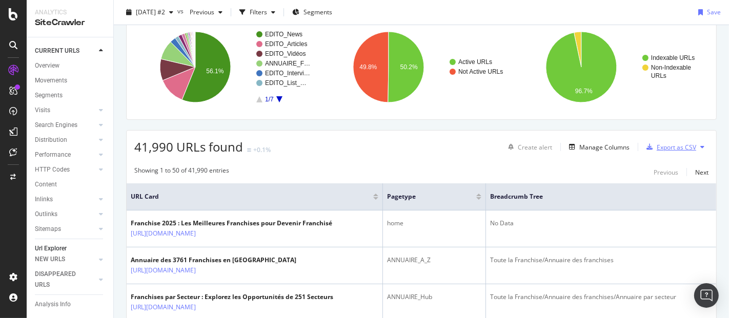
click at [667, 143] on div "Export as CSV" at bounding box center [676, 147] width 39 height 9
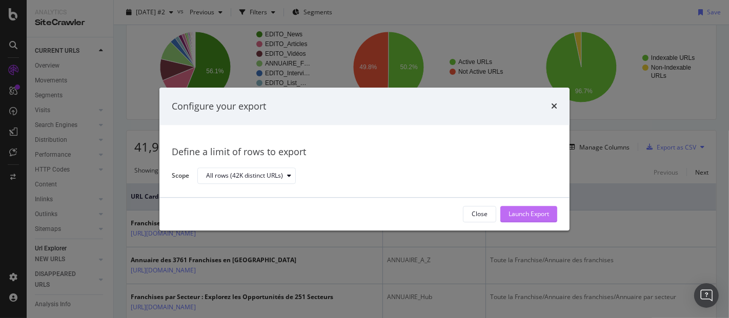
click at [524, 209] on div "Launch Export" at bounding box center [529, 214] width 40 height 15
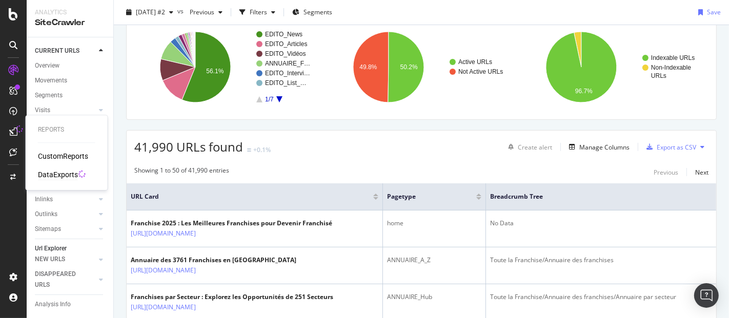
click at [64, 173] on div "DataExports" at bounding box center [58, 175] width 40 height 10
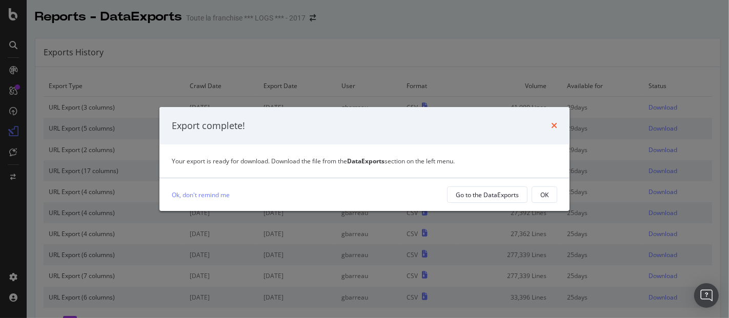
click at [551, 126] on icon "times" at bounding box center [554, 125] width 6 height 8
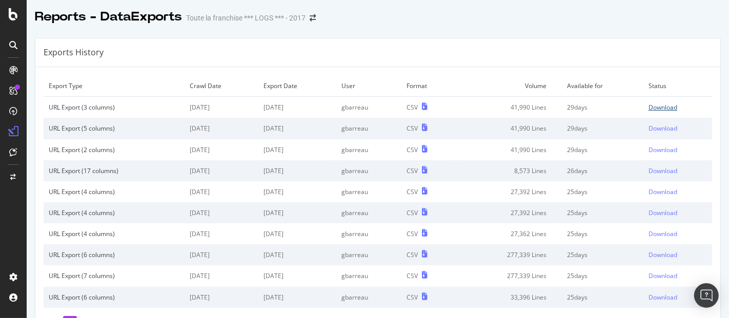
click at [648, 103] on div "Download" at bounding box center [662, 107] width 29 height 9
click at [16, 16] on icon at bounding box center [13, 14] width 9 height 12
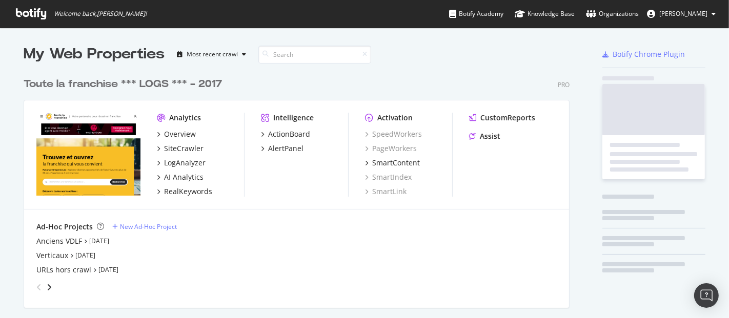
scroll to position [310, 712]
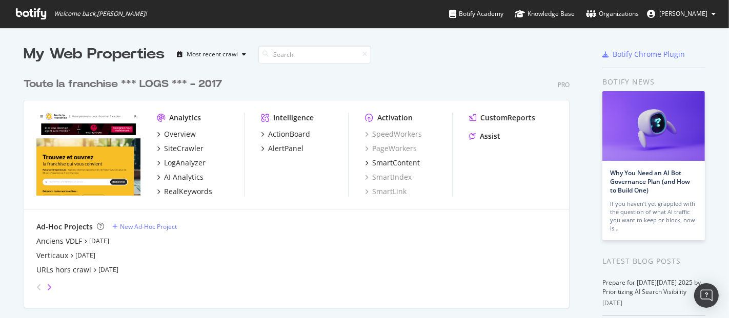
click at [47, 285] on icon "angle-right" at bounding box center [49, 287] width 5 height 8
click at [36, 286] on icon "angle-left" at bounding box center [38, 287] width 5 height 8
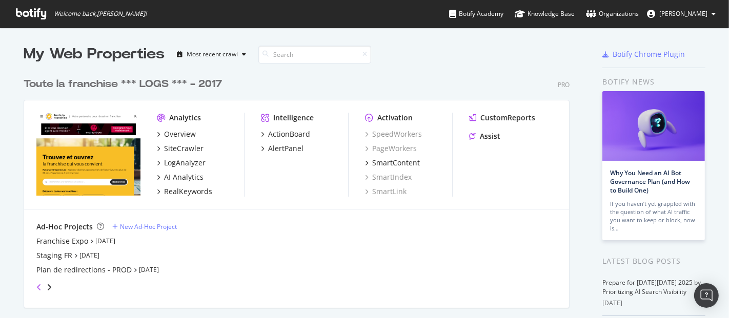
click at [36, 286] on icon "angle-left" at bounding box center [38, 287] width 5 height 8
click at [54, 252] on div "Verticaux" at bounding box center [52, 256] width 32 height 10
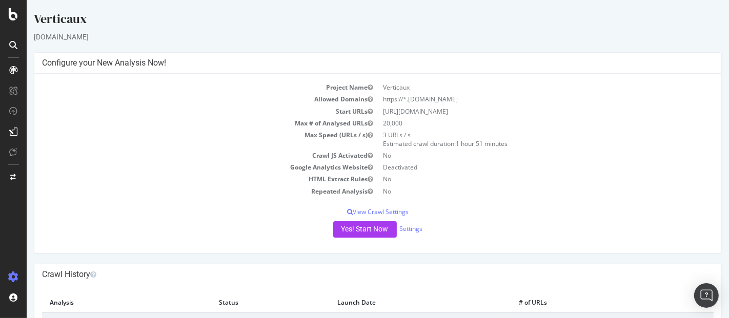
scroll to position [42, 0]
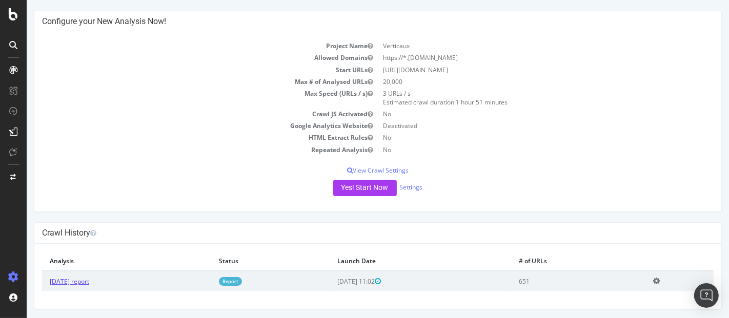
click at [85, 280] on link "[DATE] report" at bounding box center [68, 281] width 39 height 9
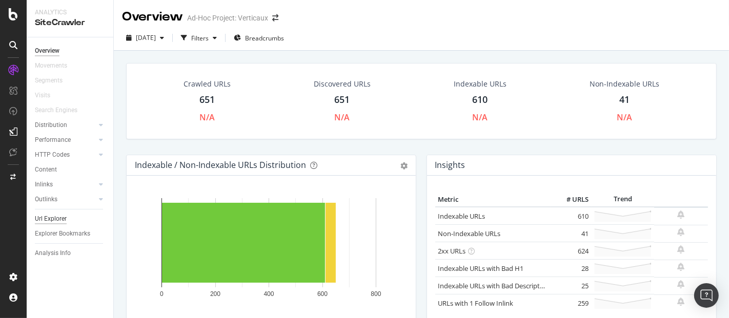
click at [60, 219] on div "Url Explorer" at bounding box center [51, 219] width 32 height 11
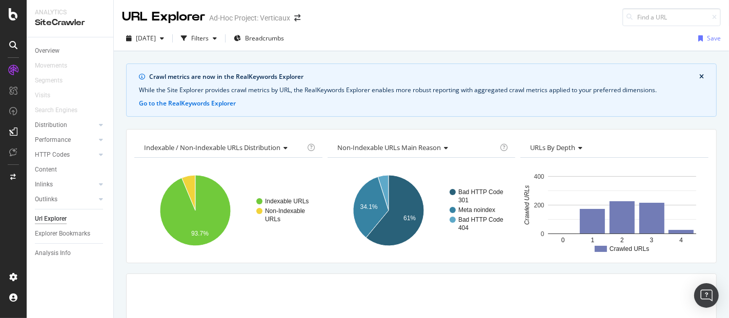
scroll to position [144, 0]
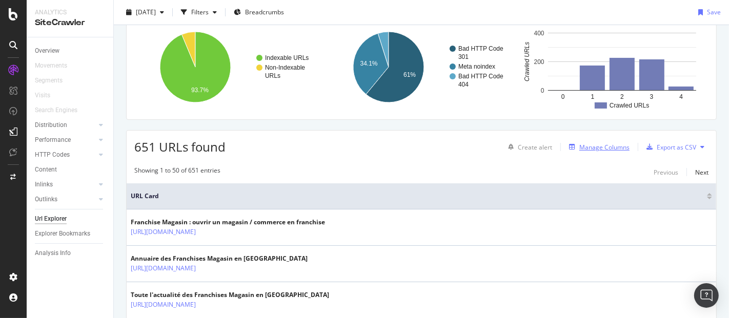
click at [583, 147] on div "Manage Columns" at bounding box center [604, 147] width 50 height 9
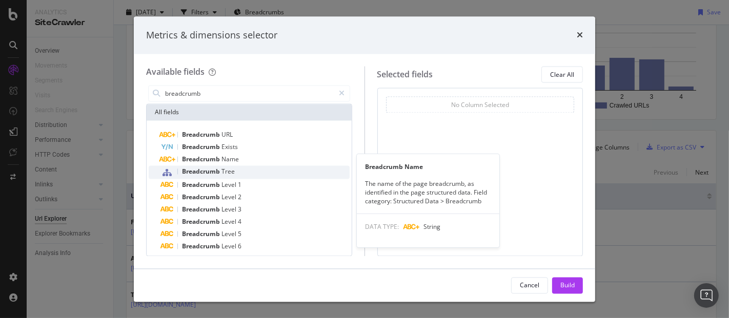
type input "breadcrumb"
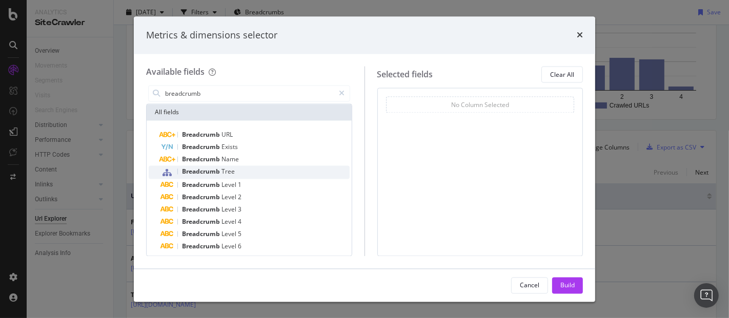
click at [234, 168] on div "Breadcrumb Tree" at bounding box center [255, 172] width 189 height 13
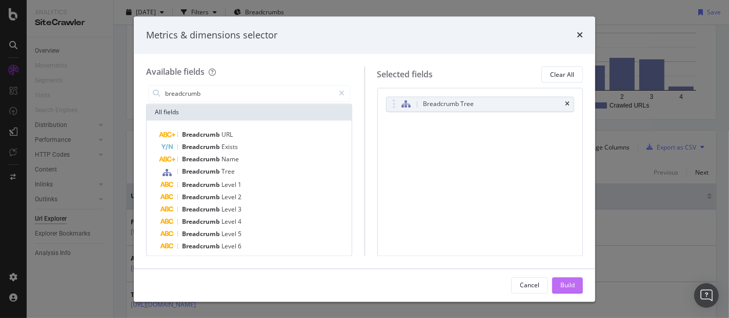
click at [565, 285] on div "Build" at bounding box center [567, 285] width 14 height 9
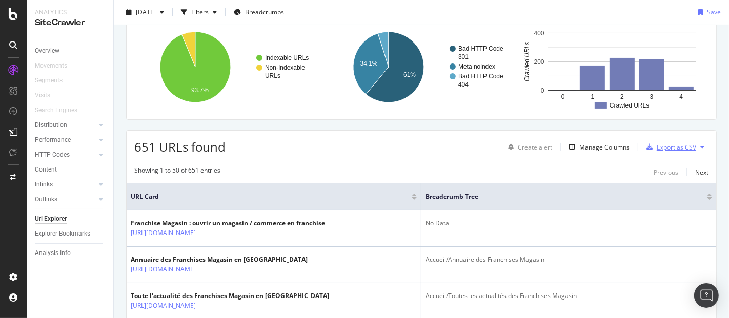
click at [648, 139] on div "Export as CSV" at bounding box center [669, 146] width 54 height 15
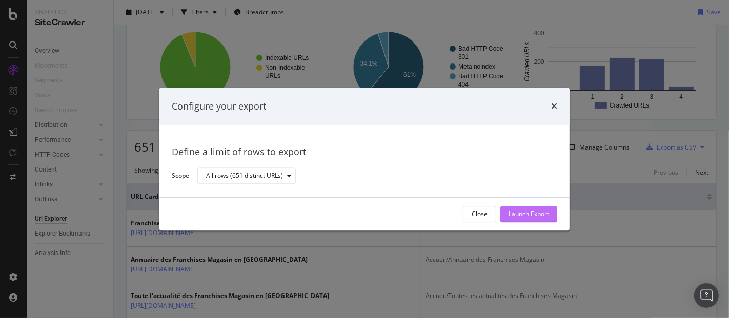
click at [528, 213] on div "Launch Export" at bounding box center [529, 214] width 40 height 9
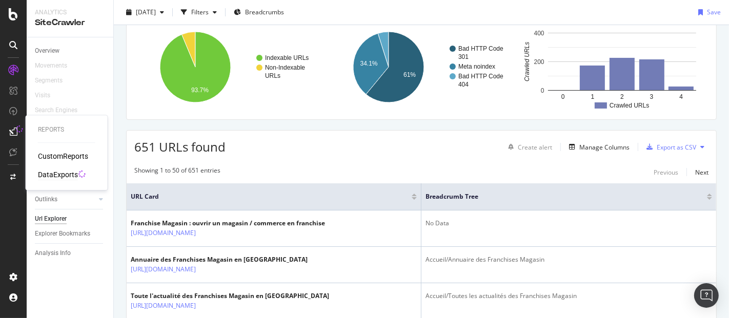
click at [57, 175] on div "DataExports" at bounding box center [58, 175] width 40 height 10
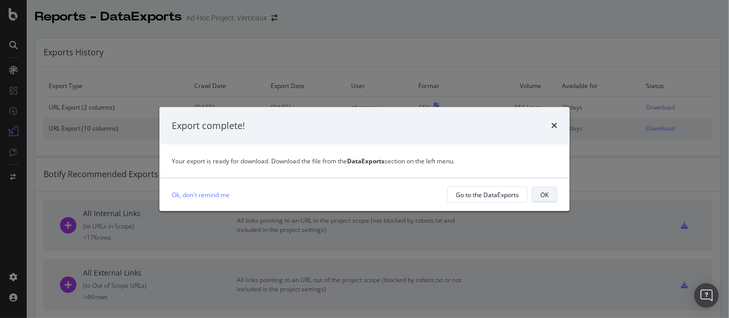
click at [544, 192] on div "OK" at bounding box center [544, 195] width 8 height 9
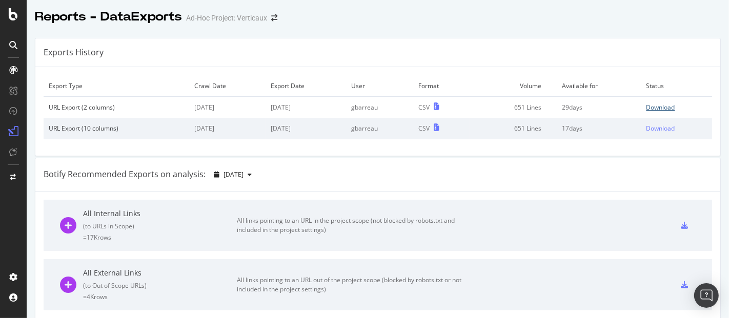
click at [650, 103] on div "Download" at bounding box center [660, 107] width 29 height 9
